Goal: Check status: Check status

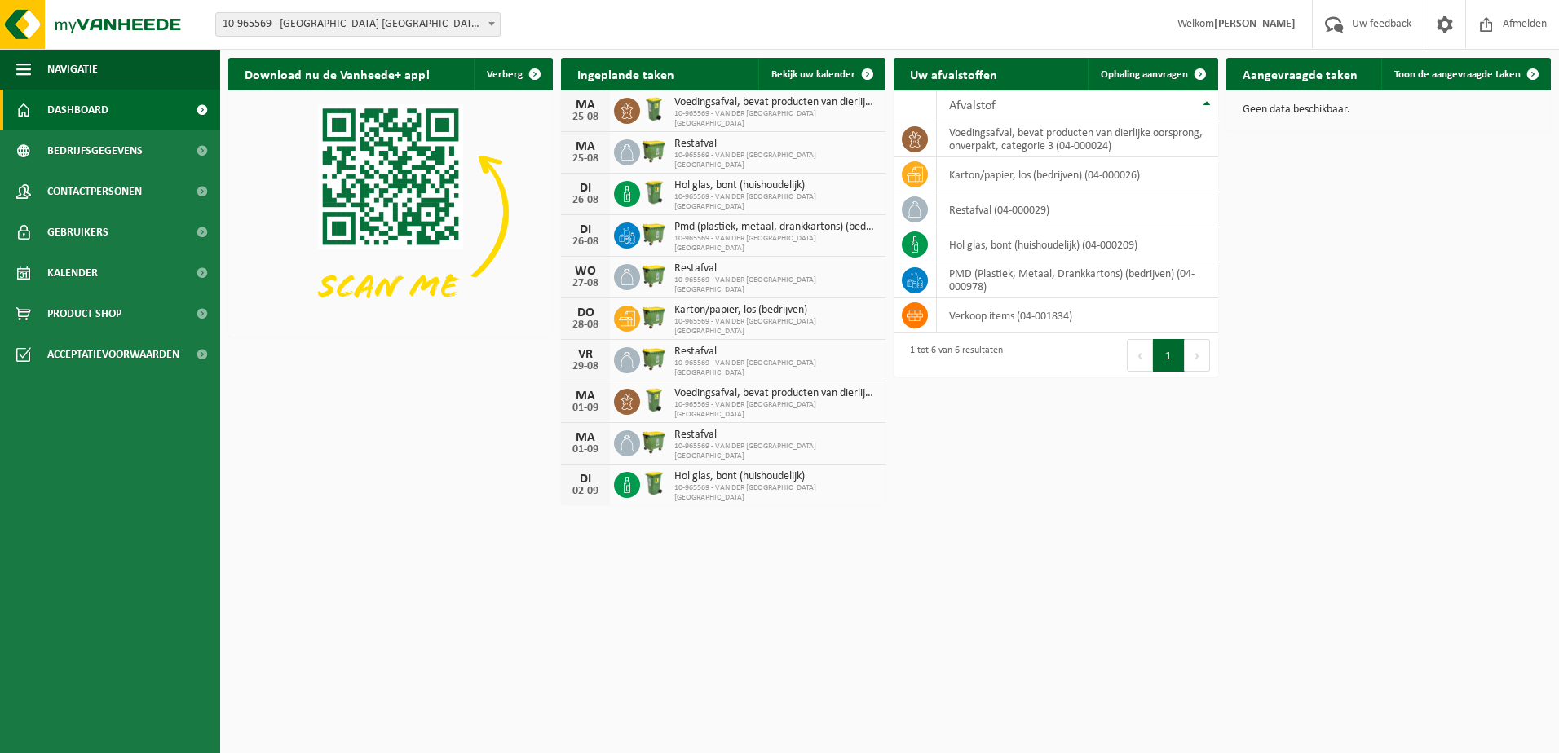
drag, startPoint x: 818, startPoint y: 81, endPoint x: 832, endPoint y: 51, distance: 33.2
click at [818, 81] on link "Bekijk uw kalender" at bounding box center [821, 74] width 126 height 33
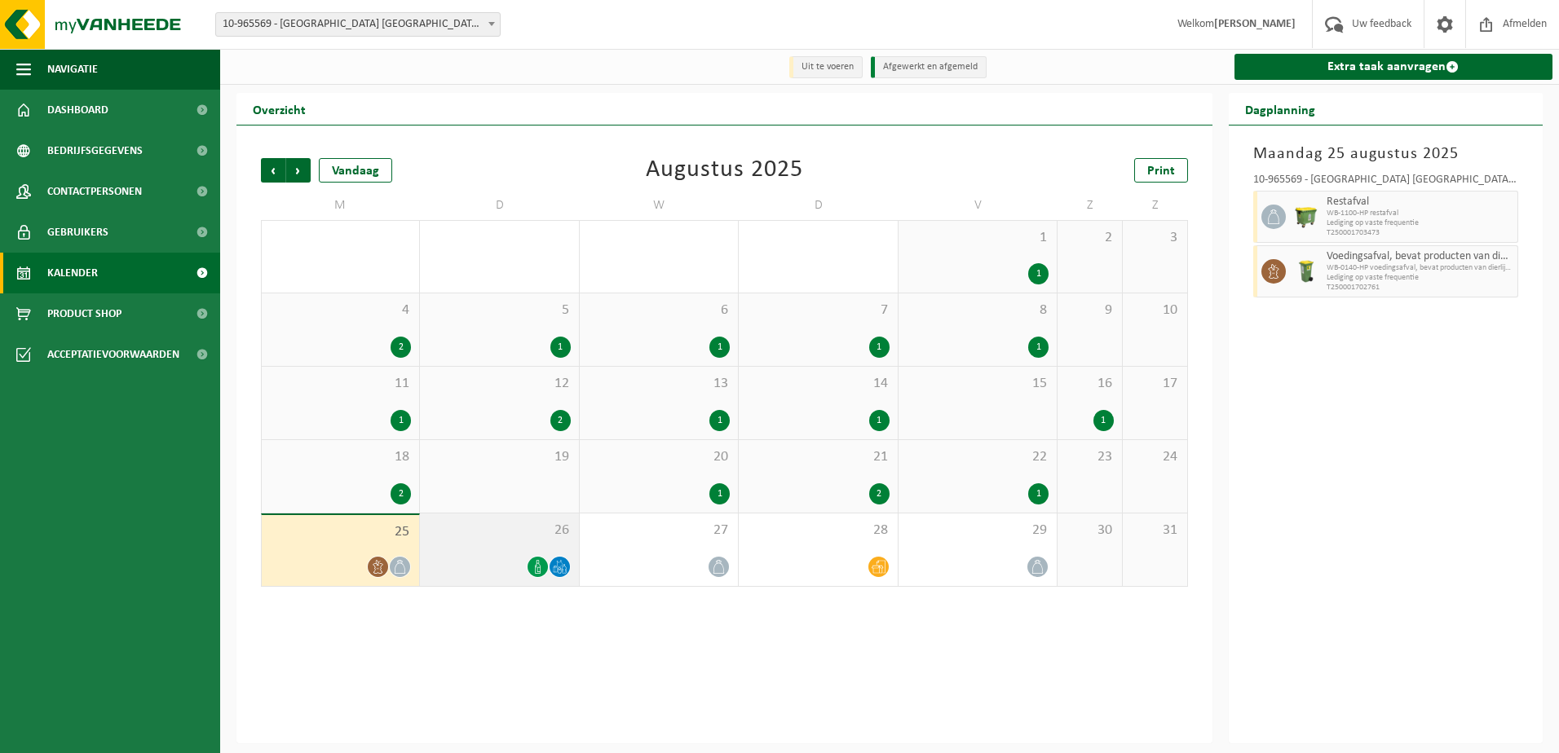
click at [451, 540] on span "26" at bounding box center [499, 531] width 142 height 18
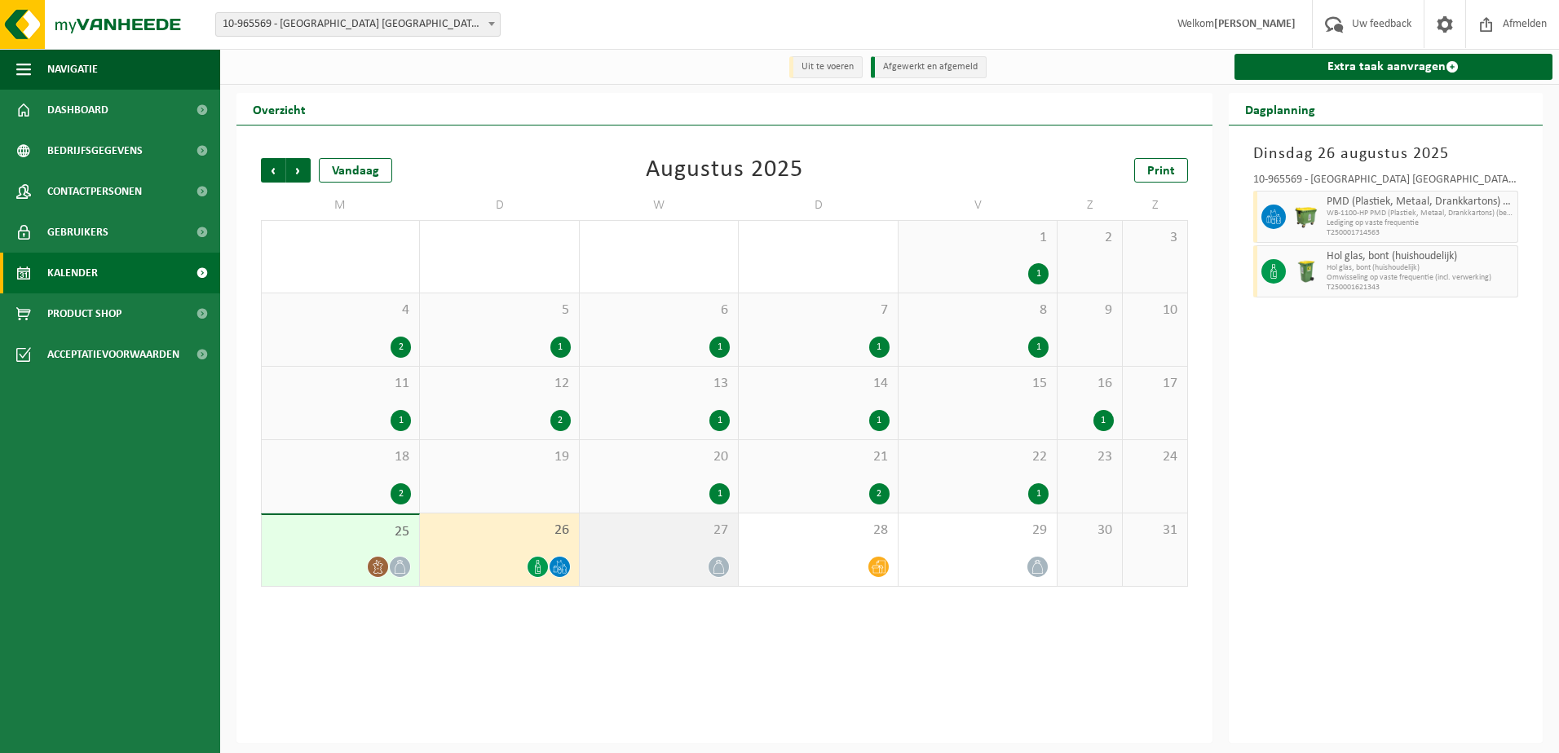
click at [657, 558] on div at bounding box center [659, 567] width 142 height 22
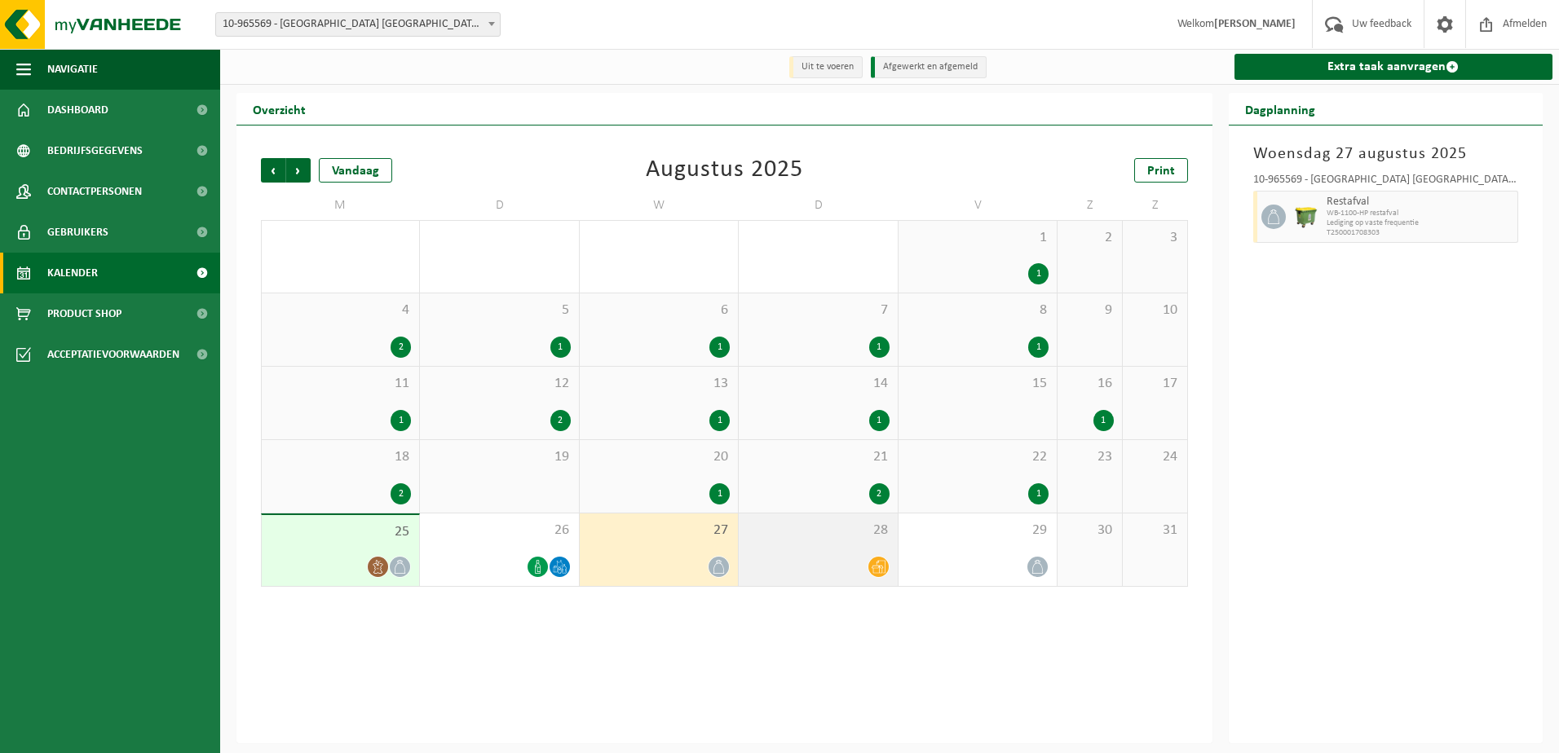
click at [795, 561] on div at bounding box center [818, 567] width 142 height 22
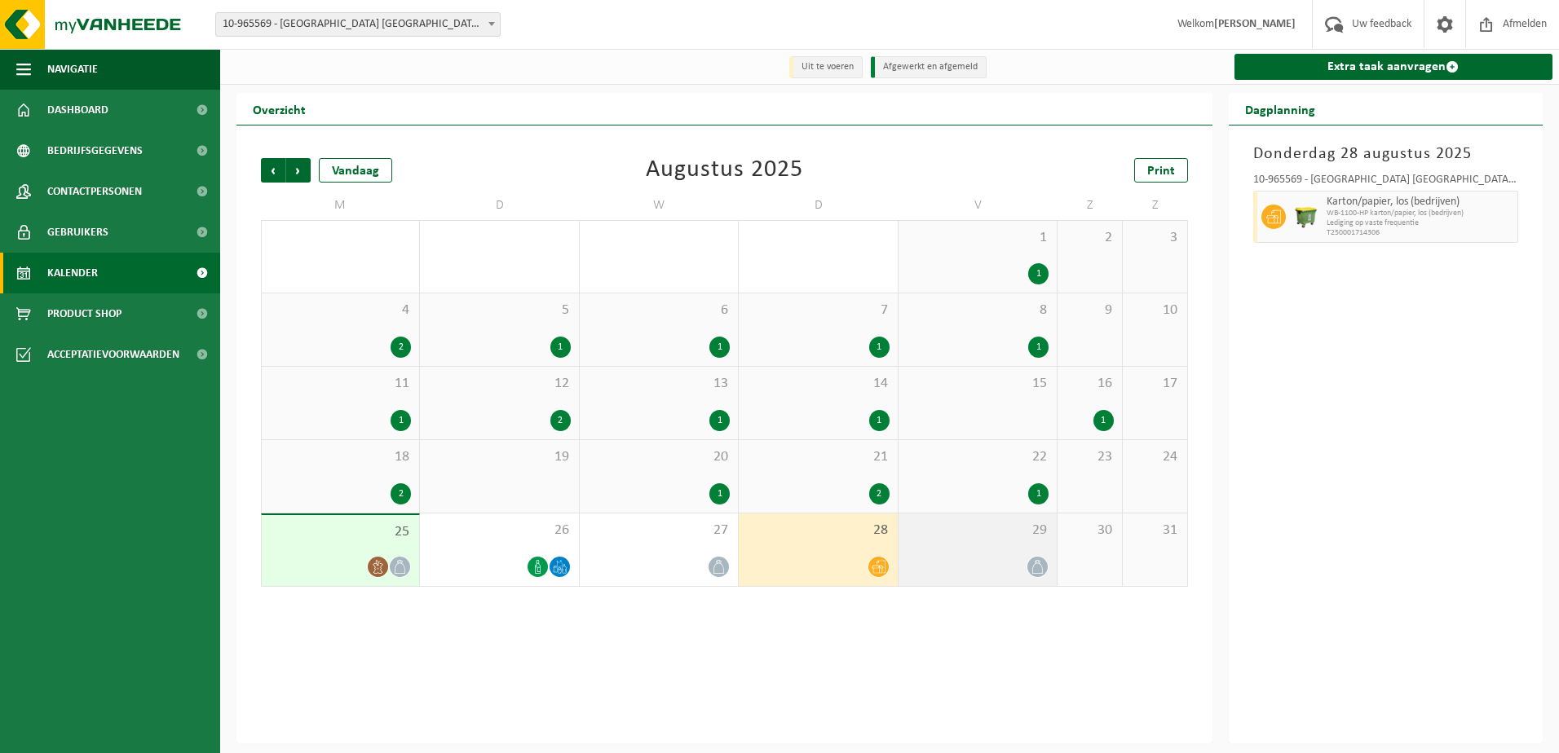
click at [993, 564] on div at bounding box center [977, 567] width 142 height 22
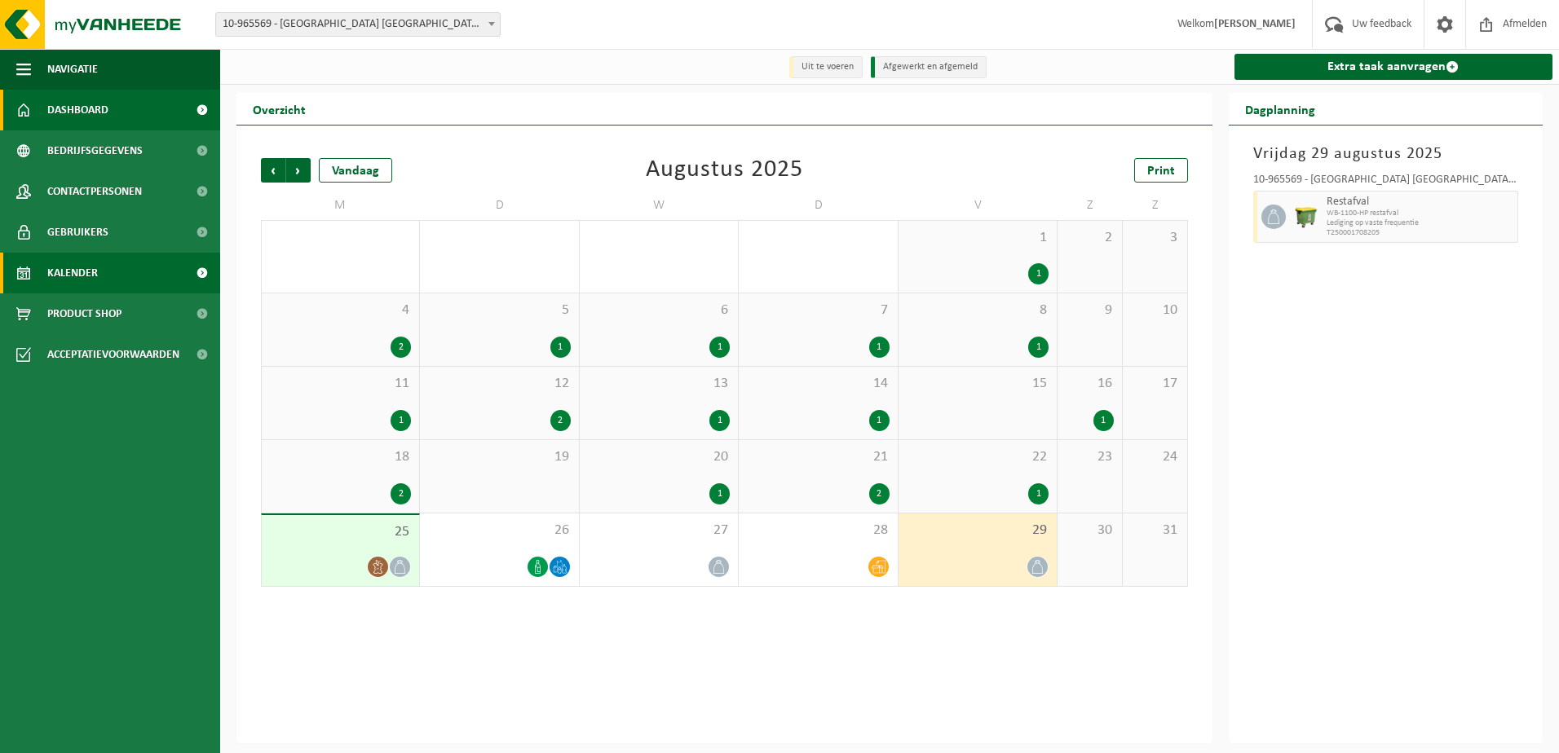
click at [95, 114] on span "Dashboard" at bounding box center [77, 110] width 61 height 41
